Goal: Task Accomplishment & Management: Use online tool/utility

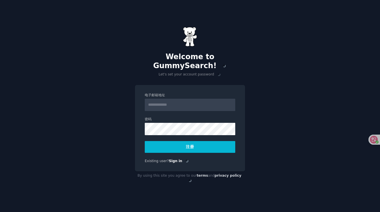
click at [173, 103] on input "电子邮箱地址" at bounding box center [190, 105] width 90 height 12
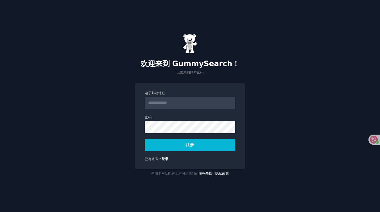
type input "**********"
click at [194, 146] on font "注册" at bounding box center [190, 145] width 8 height 4
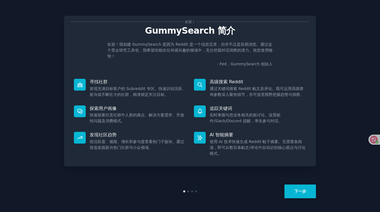
click at [300, 188] on button "下一步" at bounding box center [299, 192] width 31 height 14
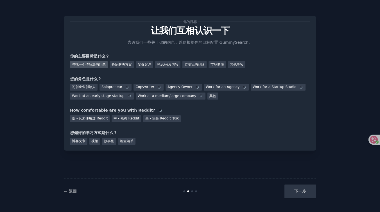
click at [94, 63] on font "寻找一个待解决的问题" at bounding box center [89, 65] width 34 height 4
click at [148, 64] on font "发掘客户" at bounding box center [144, 65] width 13 height 4
click at [197, 63] on font "监测我的品牌" at bounding box center [194, 65] width 20 height 4
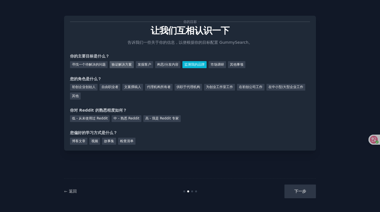
click at [126, 65] on font "验证解决方案" at bounding box center [122, 65] width 20 height 4
click at [87, 87] on font "初创企业创始人" at bounding box center [84, 87] width 24 height 4
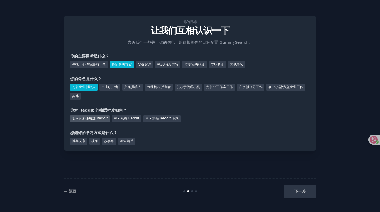
click at [83, 119] on font "低 - 从未使用过 Reddit" at bounding box center [90, 119] width 36 height 4
click at [77, 141] on font "博客文章" at bounding box center [78, 141] width 13 height 4
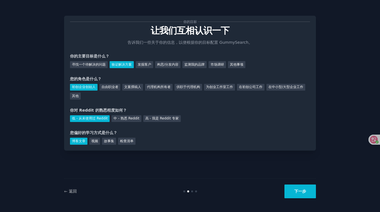
click at [300, 195] on button "下一步" at bounding box center [299, 192] width 31 height 14
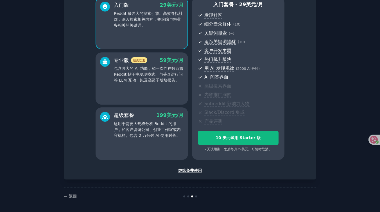
scroll to position [45, 0]
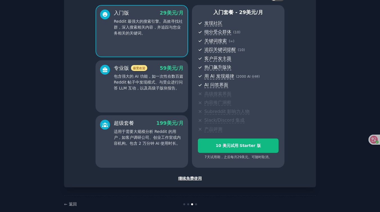
click at [196, 179] on font "继续免费使用" at bounding box center [190, 178] width 24 height 4
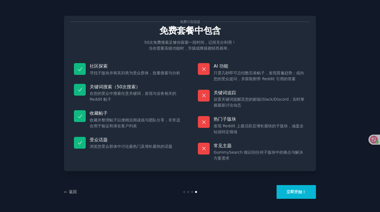
scroll to position [1, 0]
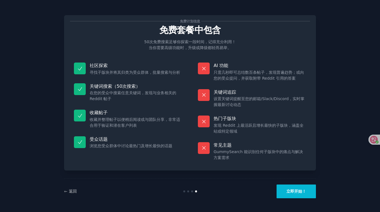
click at [303, 191] on font "立即开始！" at bounding box center [296, 191] width 20 height 4
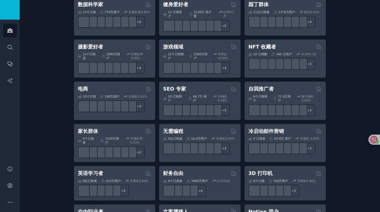
scroll to position [264, 0]
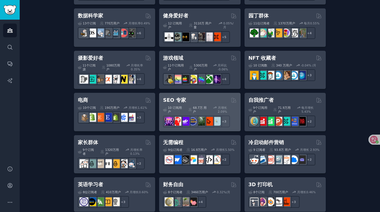
click at [175, 98] on font "SEO 专家" at bounding box center [174, 101] width 23 height 6
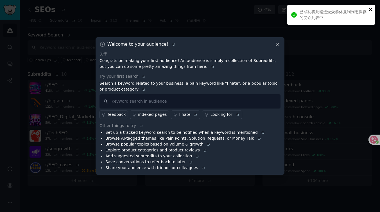
click at [370, 7] on icon "close" at bounding box center [371, 9] width 4 height 4
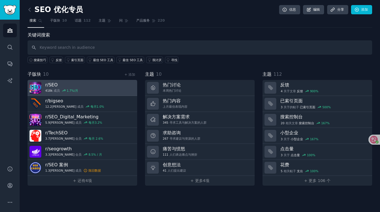
click at [53, 84] on h3 "r/ SEO" at bounding box center [61, 85] width 33 height 6
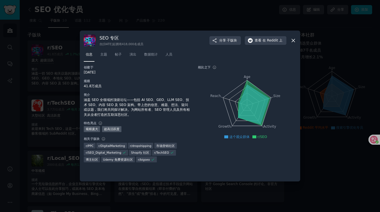
click at [292, 41] on icon at bounding box center [293, 41] width 6 height 6
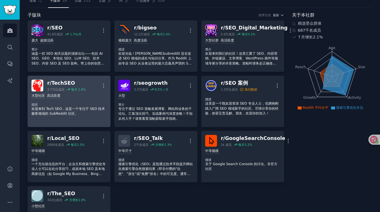
scroll to position [21, 0]
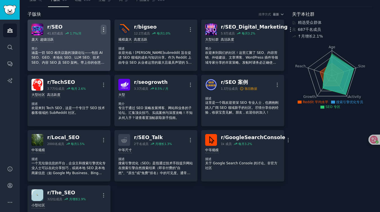
click at [103, 28] on icon "button" at bounding box center [103, 30] width 1 height 4
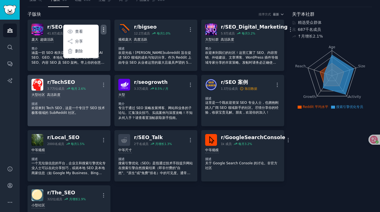
scroll to position [0, 0]
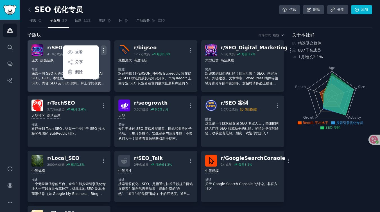
click at [49, 76] on p "涵盖一切 SEO 相关议题的顶级论坛——包括 AI SEO、GEO、本地化 SEO、LLM SEO、技术 SEO、内容 SEO 及 SEO 架构。带上你的创意…" at bounding box center [68, 78] width 75 height 15
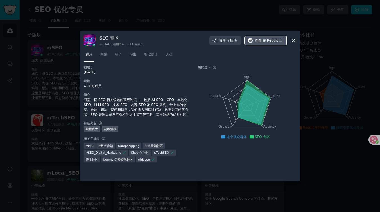
click at [267, 38] on button "查看 在 Reddit 上" at bounding box center [266, 40] width 42 height 9
click at [293, 38] on icon at bounding box center [293, 41] width 6 height 6
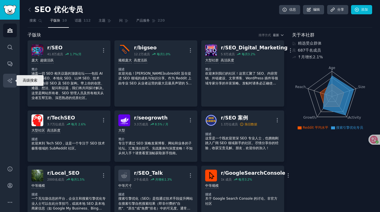
click at [9, 79] on icon "Sidebar" at bounding box center [10, 81] width 6 height 6
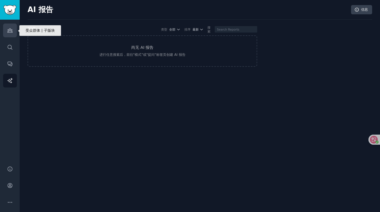
click at [8, 30] on icon "Sidebar" at bounding box center [9, 31] width 5 height 4
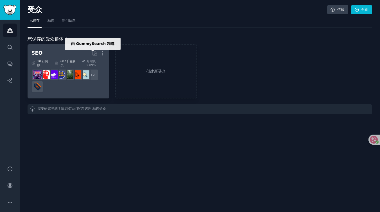
click at [95, 53] on icon at bounding box center [95, 53] width 6 height 6
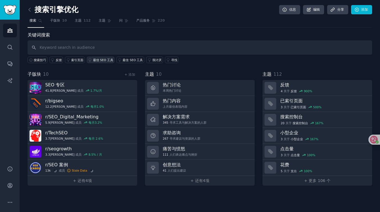
click at [93, 62] on font "最佳 SEO 工具" at bounding box center [103, 59] width 20 height 3
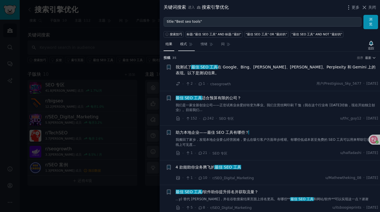
click at [183, 45] on font "模式" at bounding box center [183, 44] width 7 height 4
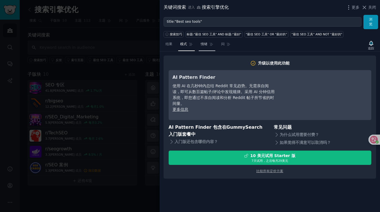
click at [205, 44] on font "情绪" at bounding box center [204, 44] width 7 height 4
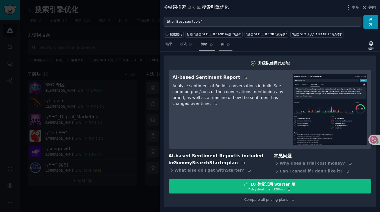
click at [224, 44] on font "问" at bounding box center [222, 44] width 3 height 4
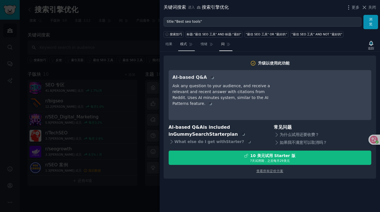
click at [180, 43] on font "模式" at bounding box center [183, 44] width 7 height 4
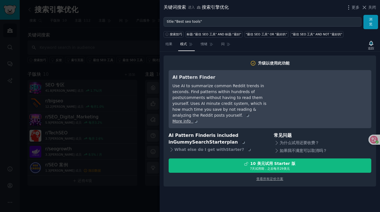
click at [114, 81] on div at bounding box center [190, 106] width 380 height 212
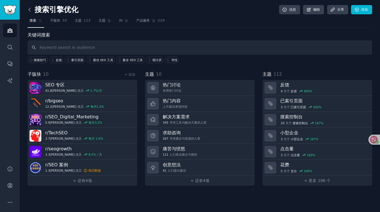
click at [28, 9] on icon at bounding box center [30, 10] width 6 height 6
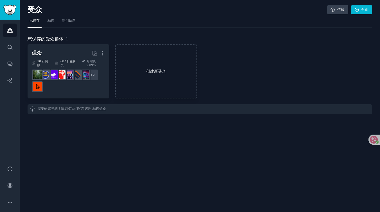
click at [148, 60] on link "创建新受众" at bounding box center [156, 71] width 82 height 54
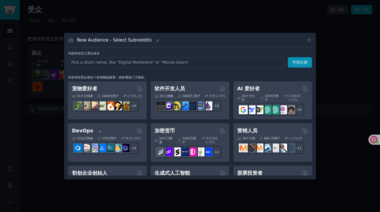
click at [134, 62] on input "text" at bounding box center [176, 62] width 216 height 10
type input "money"
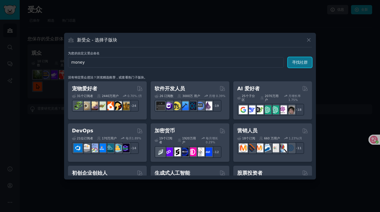
click at [303, 60] on button "寻找社群" at bounding box center [300, 62] width 24 height 10
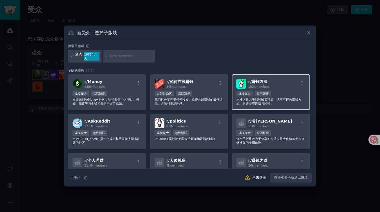
click at [263, 80] on font "r/赚钱方法" at bounding box center [257, 82] width 19 height 4
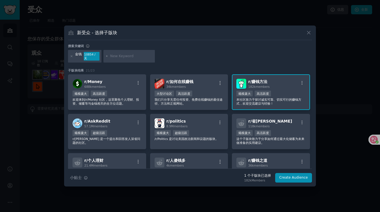
click at [254, 80] on font "r/赚钱方法" at bounding box center [257, 82] width 19 height 4
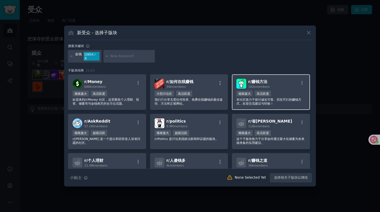
click at [254, 80] on font "r/赚钱方法" at bounding box center [257, 82] width 19 height 4
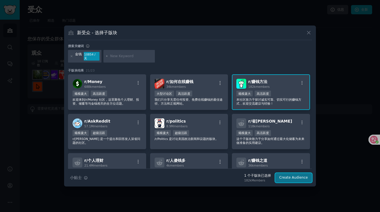
click at [297, 176] on button "Create Audience" at bounding box center [293, 178] width 37 height 10
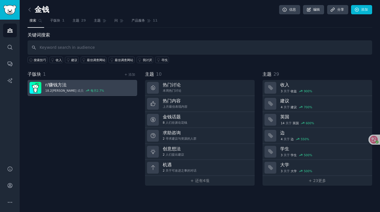
click at [85, 89] on icon at bounding box center [87, 91] width 4 height 4
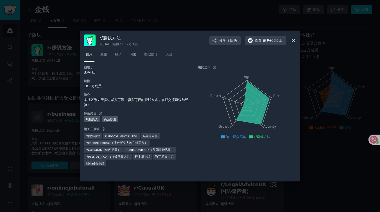
click at [124, 54] on nav "信息 主题 帖子 演出 数据统计 人员" at bounding box center [190, 56] width 212 height 12
click at [115, 54] on font "帖子" at bounding box center [118, 55] width 7 height 4
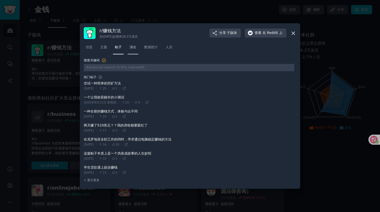
click at [129, 46] on link "演出" at bounding box center [133, 49] width 11 height 12
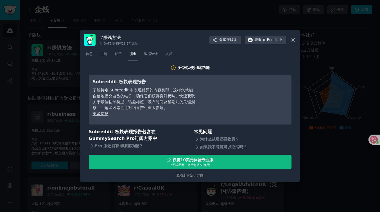
click at [293, 40] on icon at bounding box center [293, 39] width 3 height 3
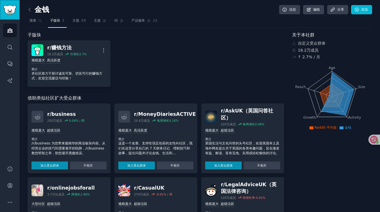
click at [11, 7] on img "Sidebar" at bounding box center [9, 10] width 13 height 10
